Goal: Find specific page/section: Find specific page/section

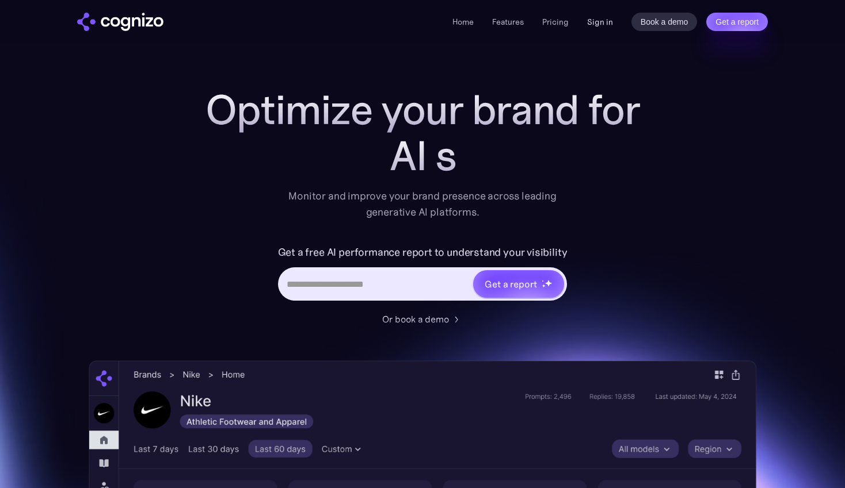
scroll to position [3, 0]
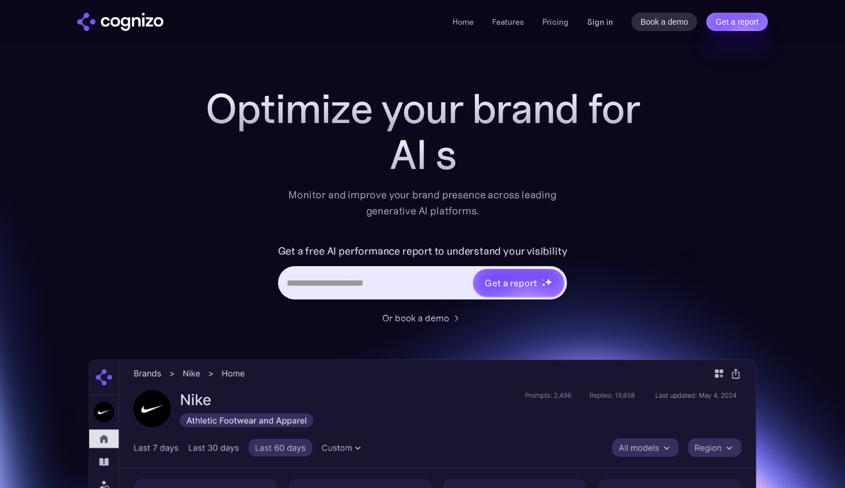
click at [607, 19] on link "Sign in" at bounding box center [600, 22] width 26 height 14
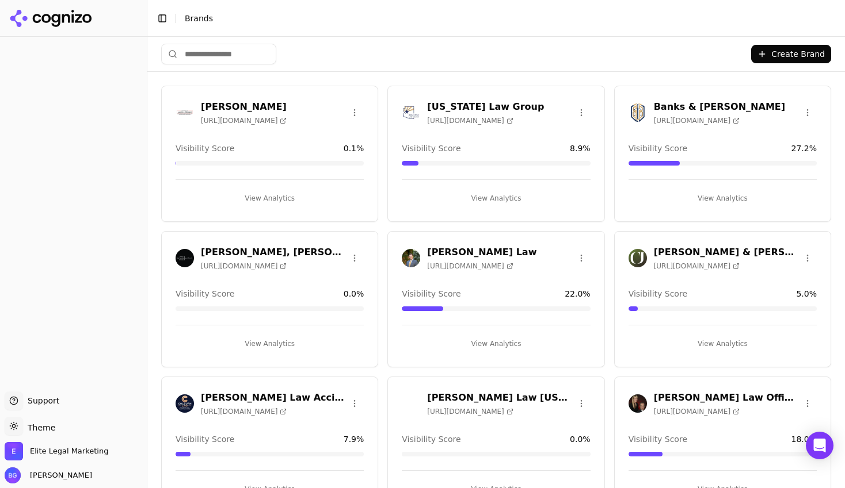
scroll to position [6, 0]
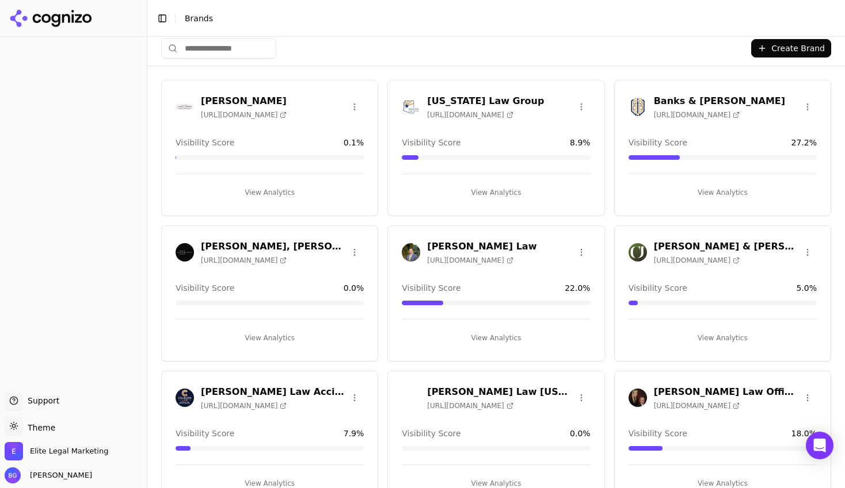
click at [688, 100] on h3 "Banks & [PERSON_NAME]" at bounding box center [719, 101] width 131 height 14
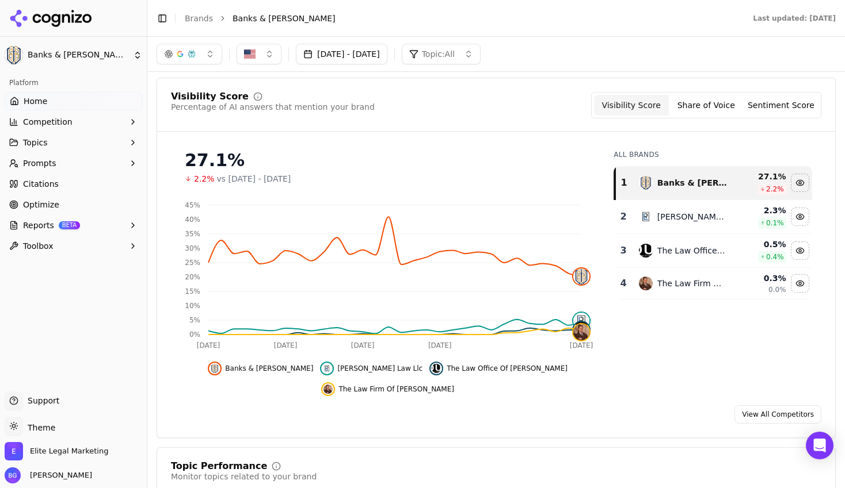
scroll to position [66, 0]
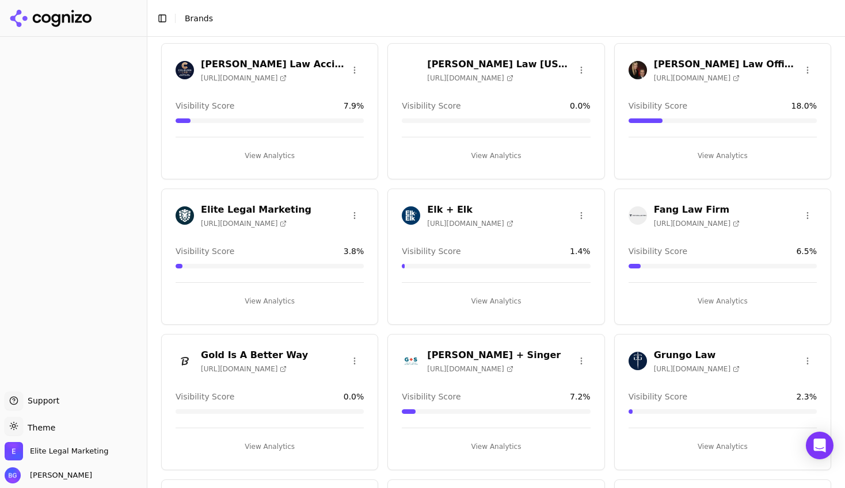
scroll to position [377, 0]
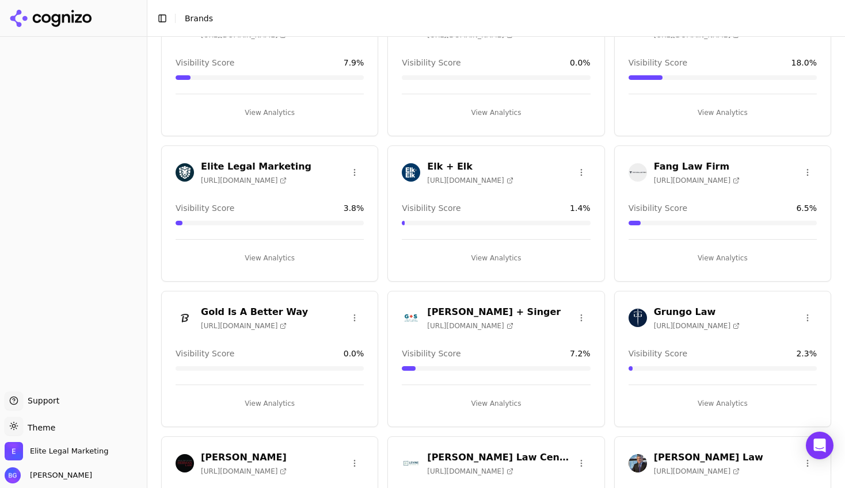
click at [695, 167] on h3 "Fang Law Firm" at bounding box center [697, 167] width 86 height 14
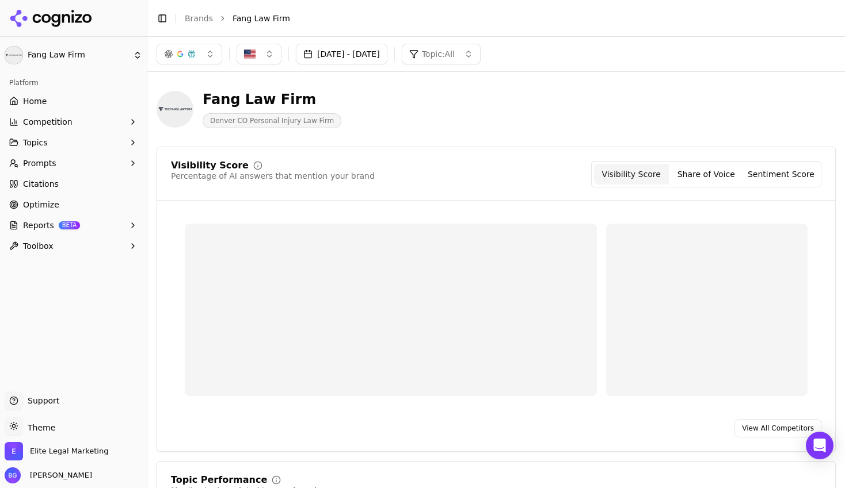
scroll to position [377, 0]
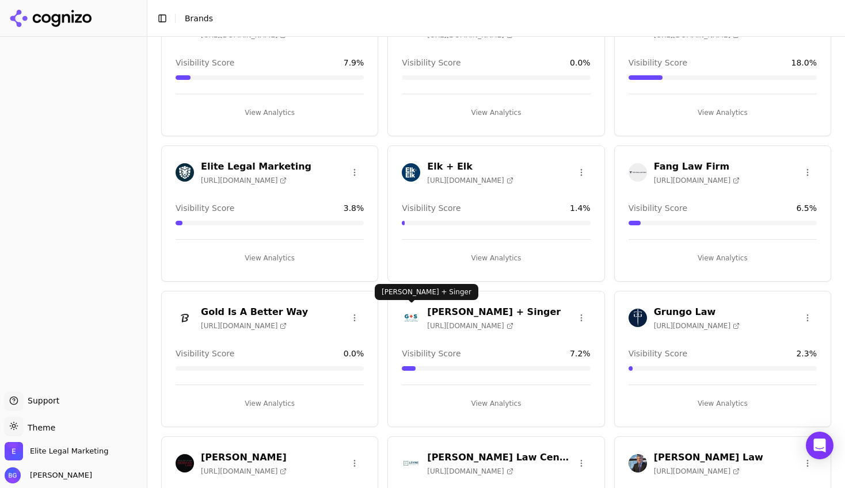
click at [443, 311] on h3 "[PERSON_NAME] + Singer" at bounding box center [493, 312] width 133 height 14
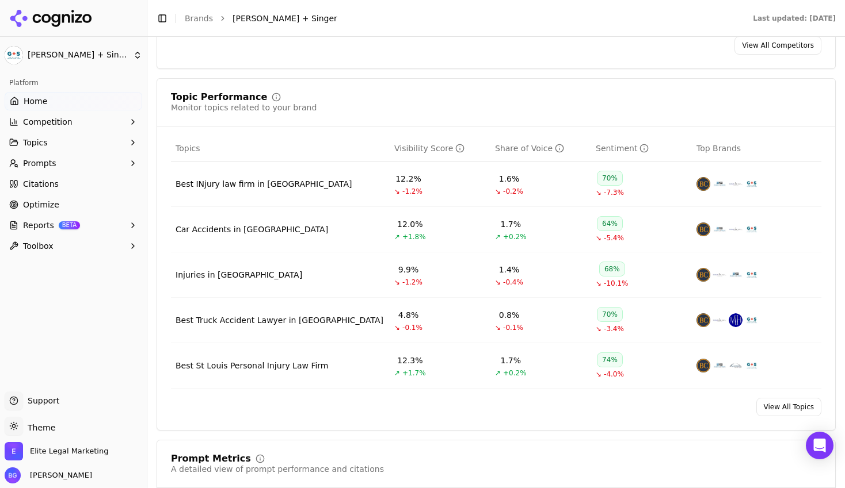
scroll to position [440, 0]
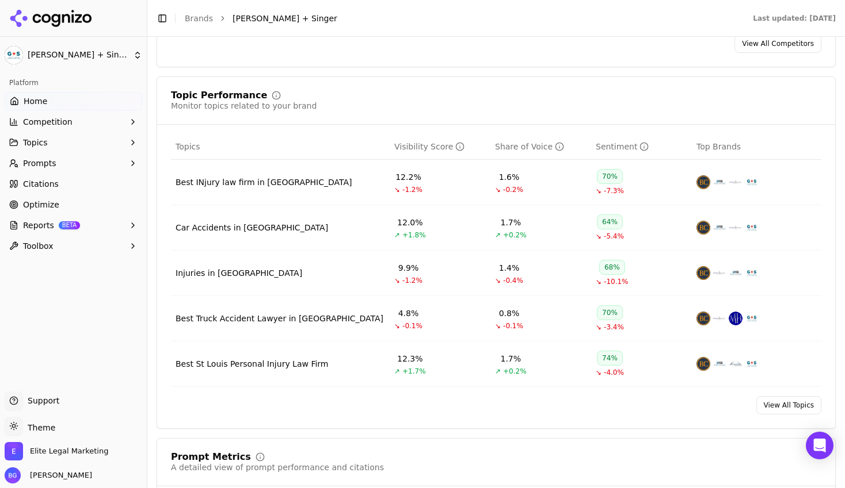
click at [781, 410] on link "View All Topics" at bounding box center [788, 405] width 65 height 18
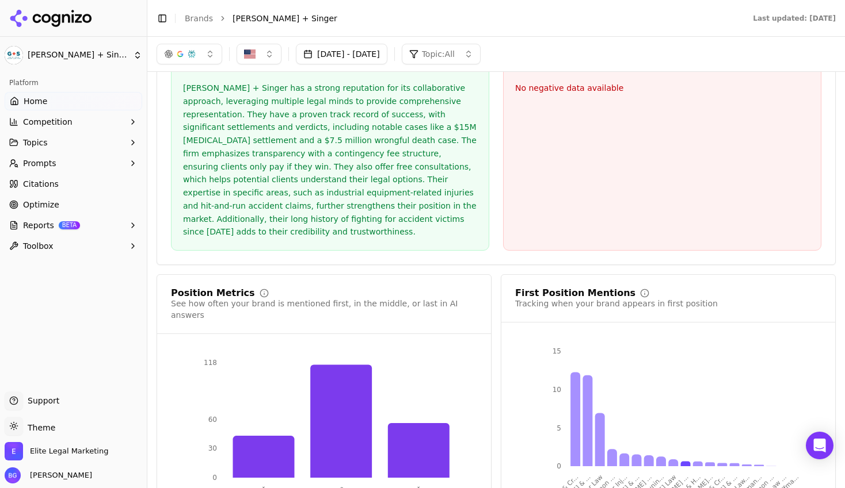
scroll to position [2240, 0]
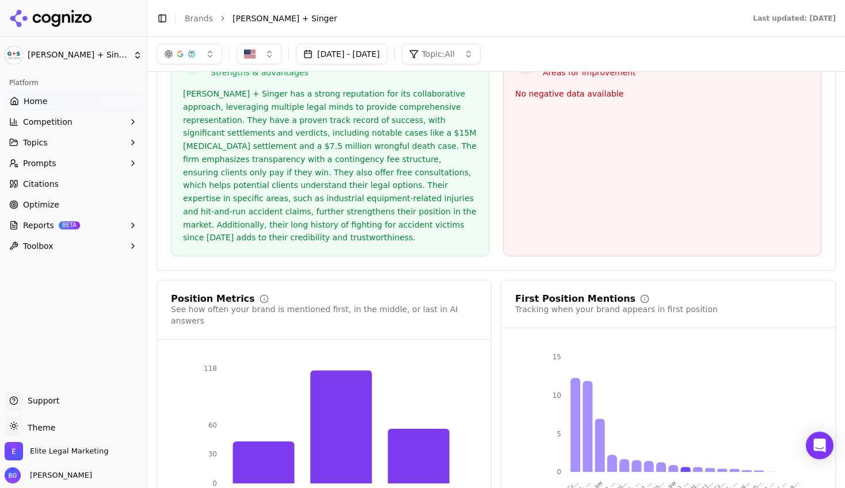
click at [41, 145] on span "Topics" at bounding box center [35, 143] width 25 height 12
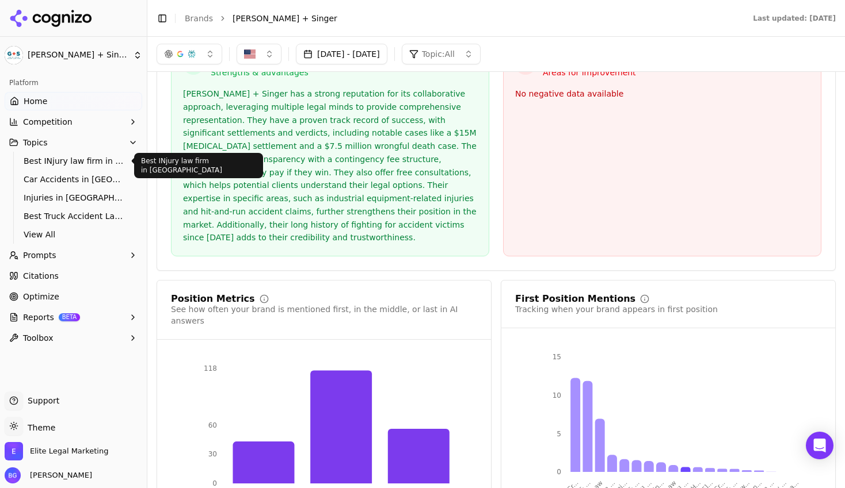
click at [51, 163] on span "Best INjury law firm in [GEOGRAPHIC_DATA]" at bounding box center [74, 161] width 100 height 12
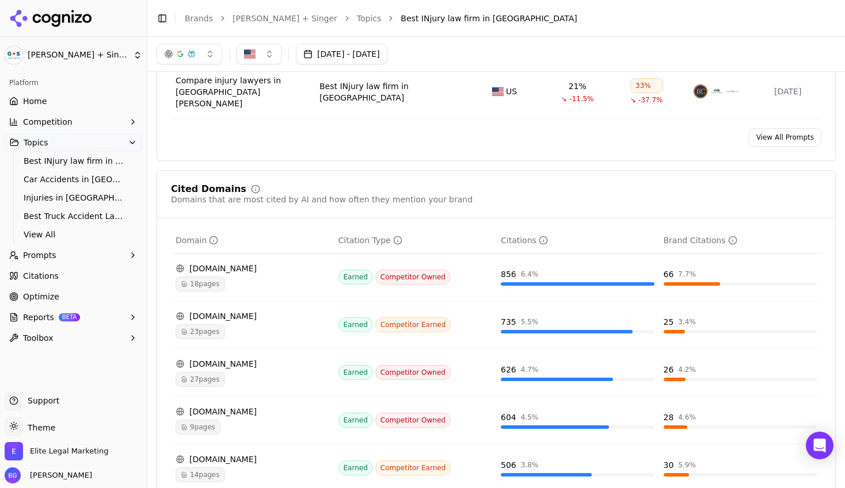
scroll to position [705, 0]
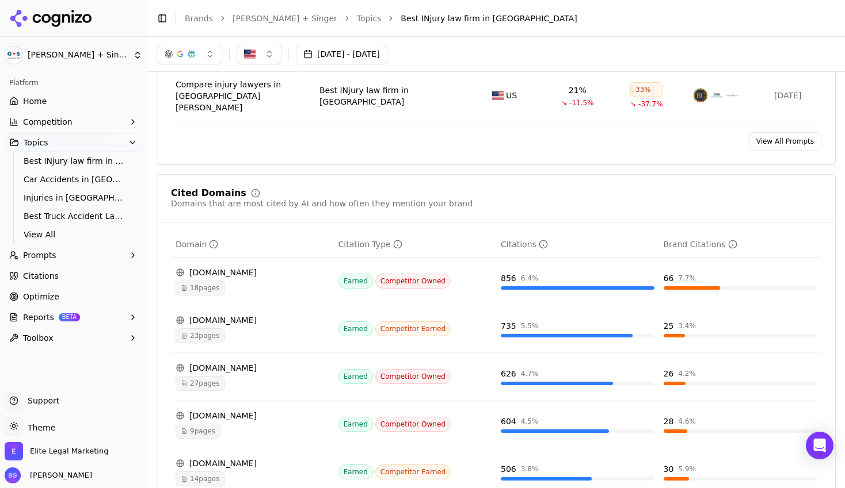
click at [51, 297] on span "Optimize" at bounding box center [41, 297] width 36 height 12
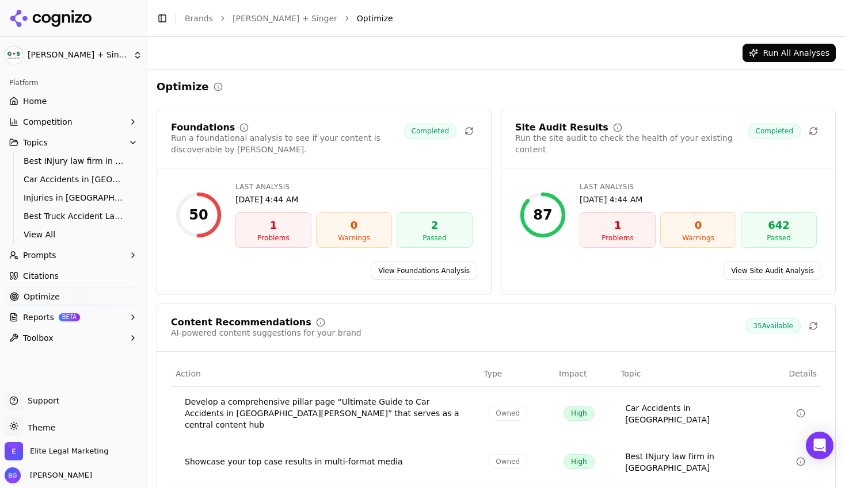
click at [40, 101] on span "Home" at bounding box center [35, 102] width 24 height 12
